Goal: Information Seeking & Learning: Learn about a topic

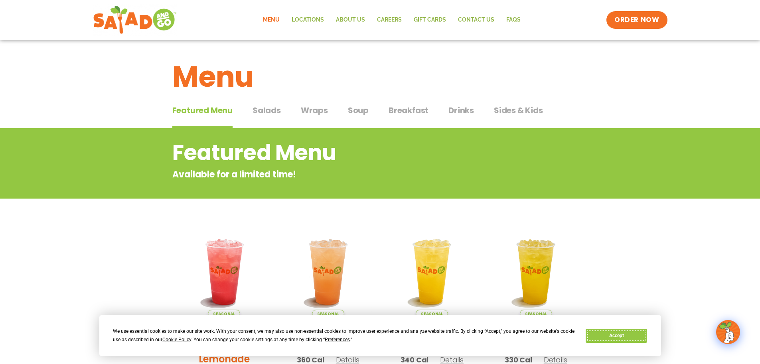
click at [625, 335] on button "Accept" at bounding box center [616, 336] width 61 height 14
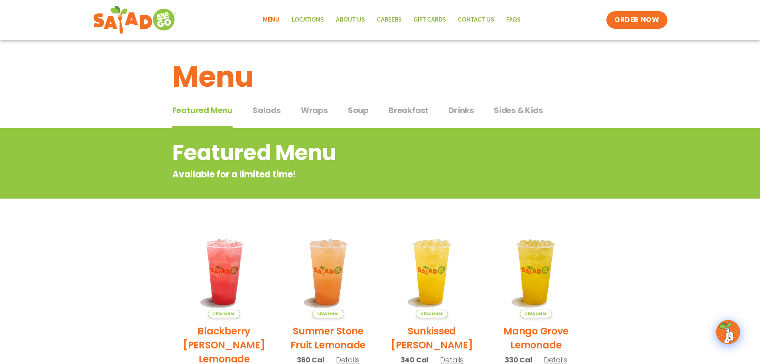
click at [271, 111] on span "Salads" at bounding box center [267, 110] width 28 height 12
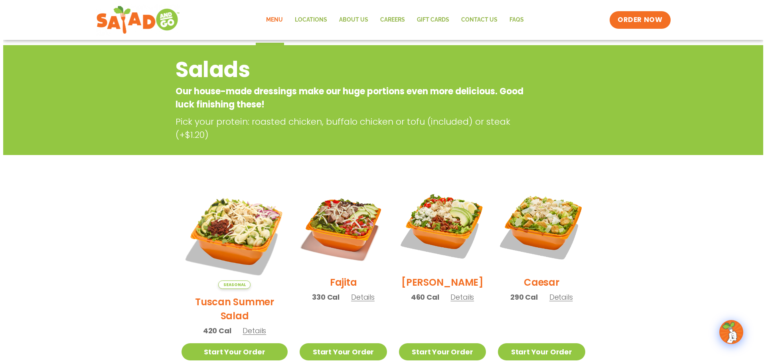
scroll to position [120, 0]
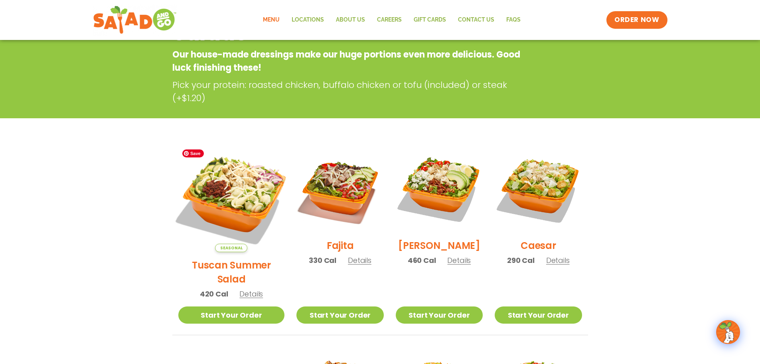
click at [232, 196] on img at bounding box center [231, 198] width 125 height 125
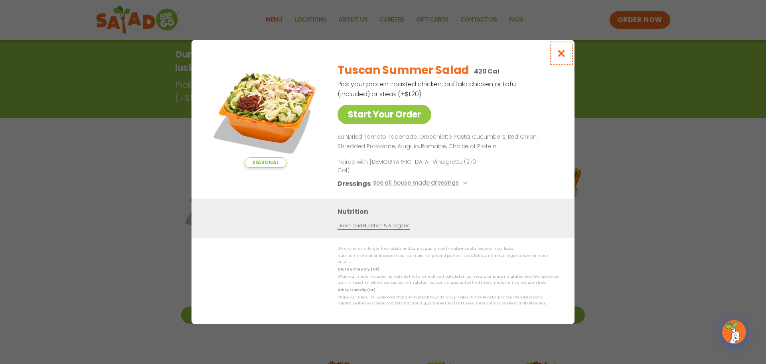
click at [560, 55] on icon "Close modal" at bounding box center [562, 53] width 10 height 8
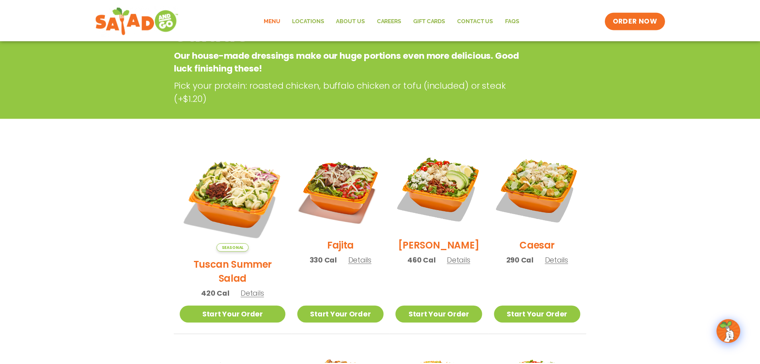
scroll to position [128, 0]
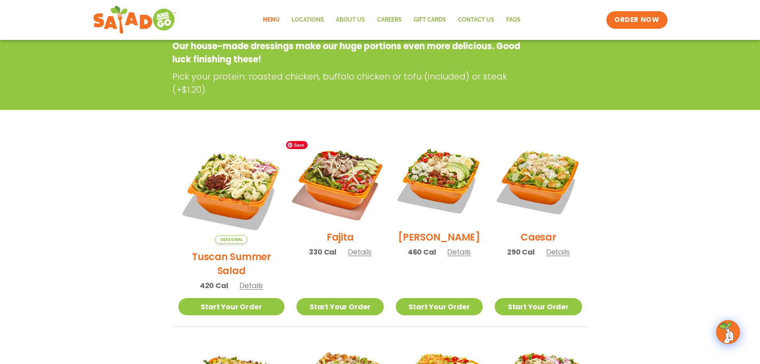
click at [331, 191] on img at bounding box center [340, 180] width 102 height 102
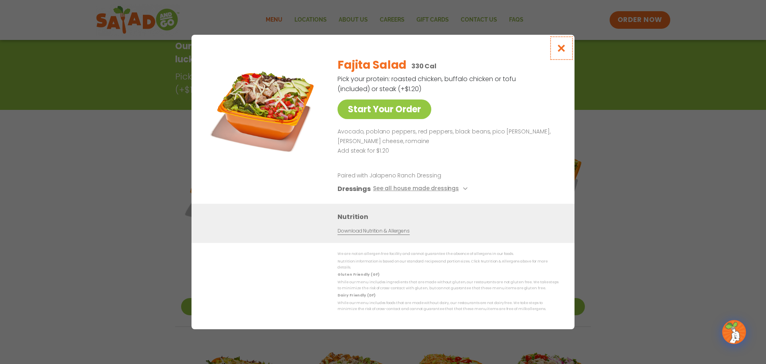
click at [564, 47] on icon "Close modal" at bounding box center [562, 48] width 10 height 8
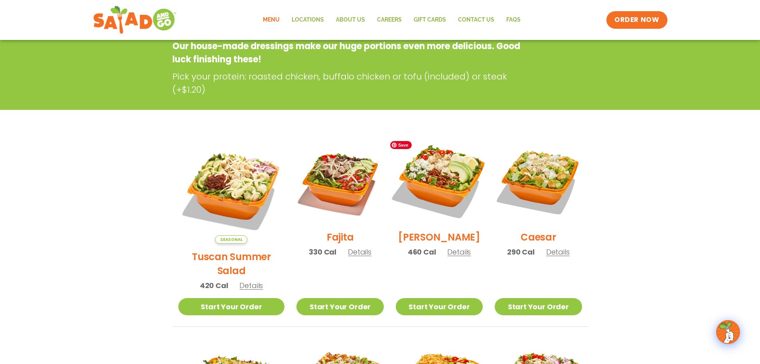
click at [433, 189] on img at bounding box center [439, 180] width 102 height 102
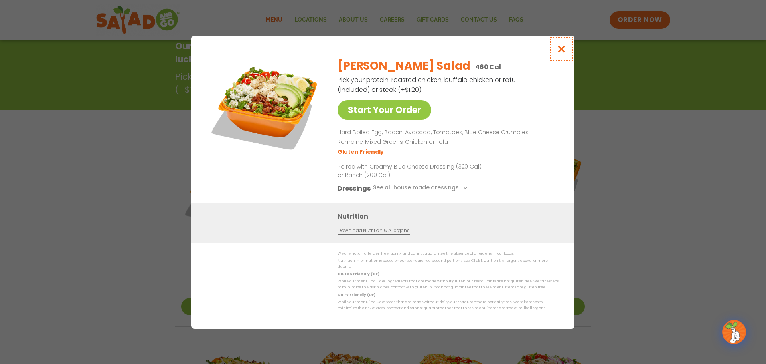
click at [560, 51] on icon "Close modal" at bounding box center [562, 49] width 10 height 8
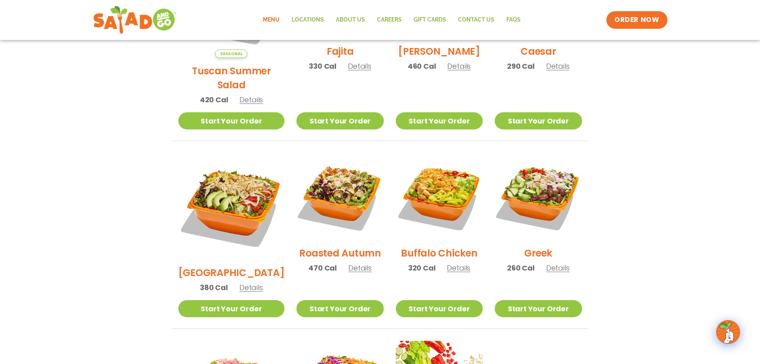
scroll to position [328, 0]
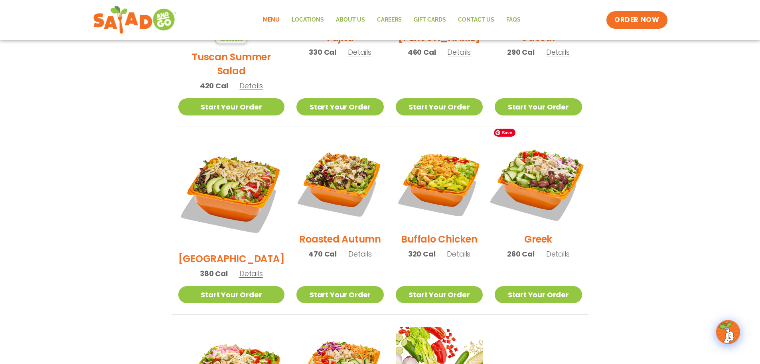
click at [556, 172] on img at bounding box center [538, 182] width 102 height 102
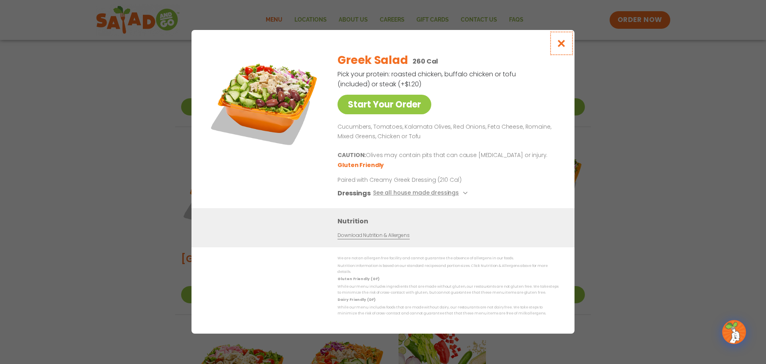
click at [564, 46] on icon "Close modal" at bounding box center [562, 43] width 10 height 8
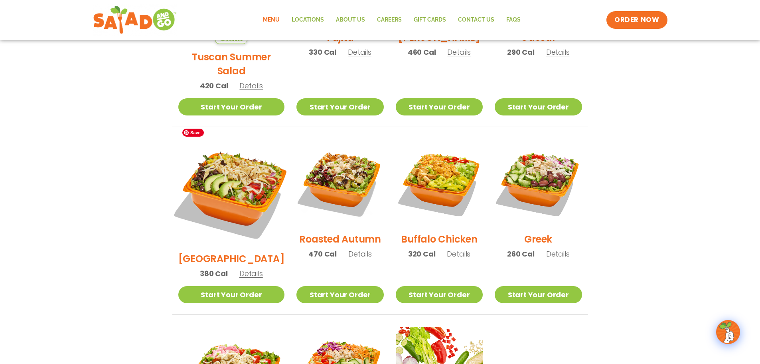
click at [233, 167] on img at bounding box center [231, 192] width 125 height 125
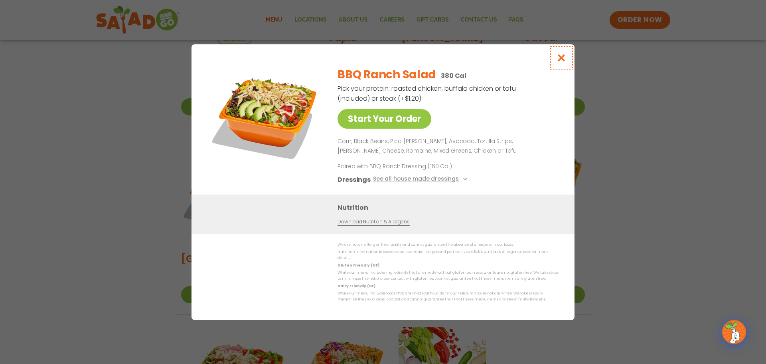
click at [562, 57] on icon "Close modal" at bounding box center [562, 57] width 10 height 8
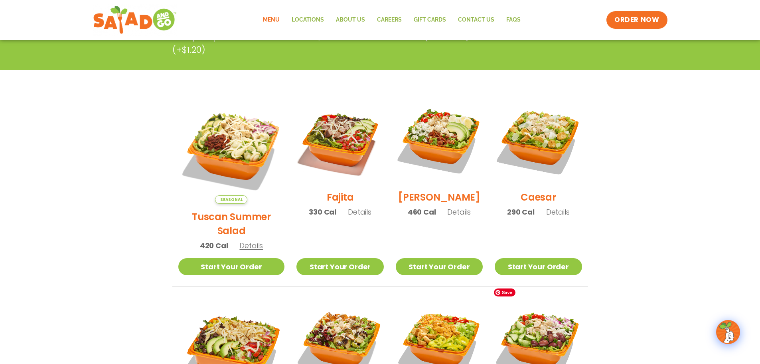
scroll to position [288, 0]
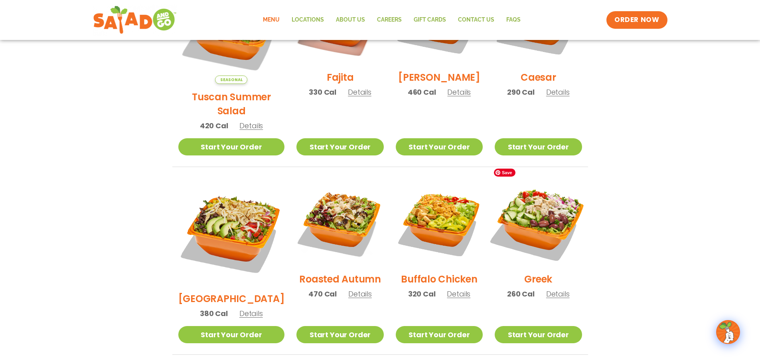
click at [540, 224] on img at bounding box center [538, 222] width 102 height 102
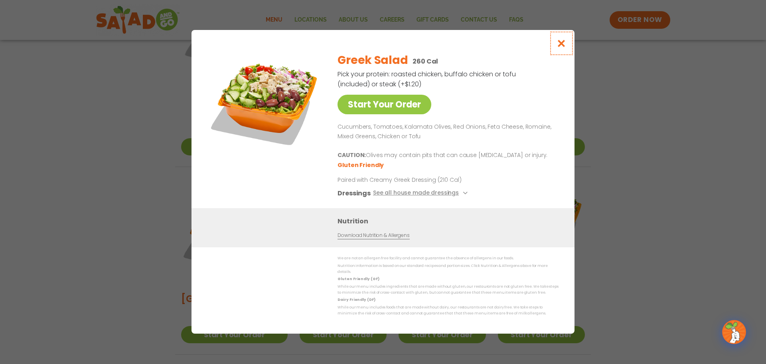
click at [563, 46] on icon "Close modal" at bounding box center [562, 43] width 10 height 8
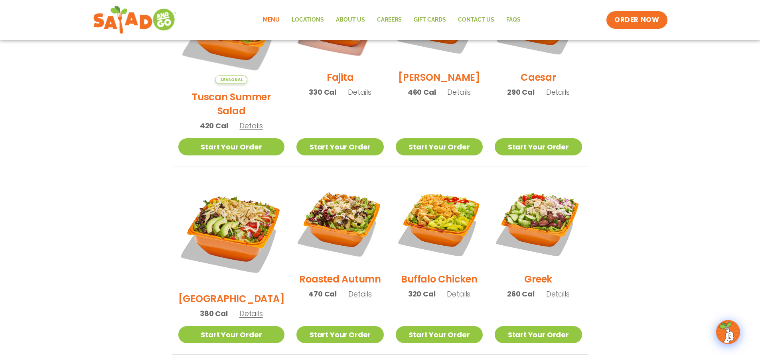
click at [669, 147] on section "Salads Our house-made dressings make our huge portions even more delicious. Goo…" at bounding box center [380, 191] width 760 height 702
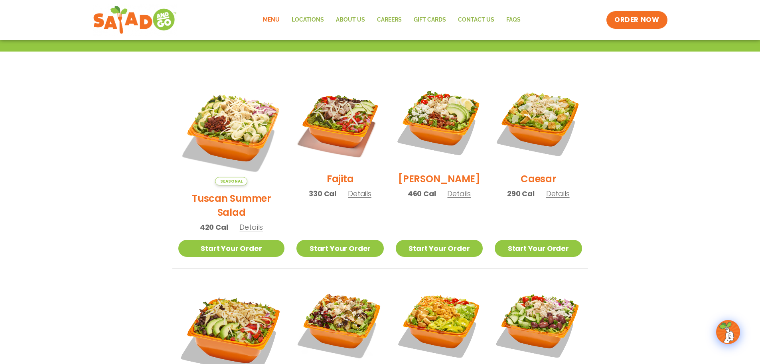
scroll to position [240, 0]
